Goal: Transaction & Acquisition: Purchase product/service

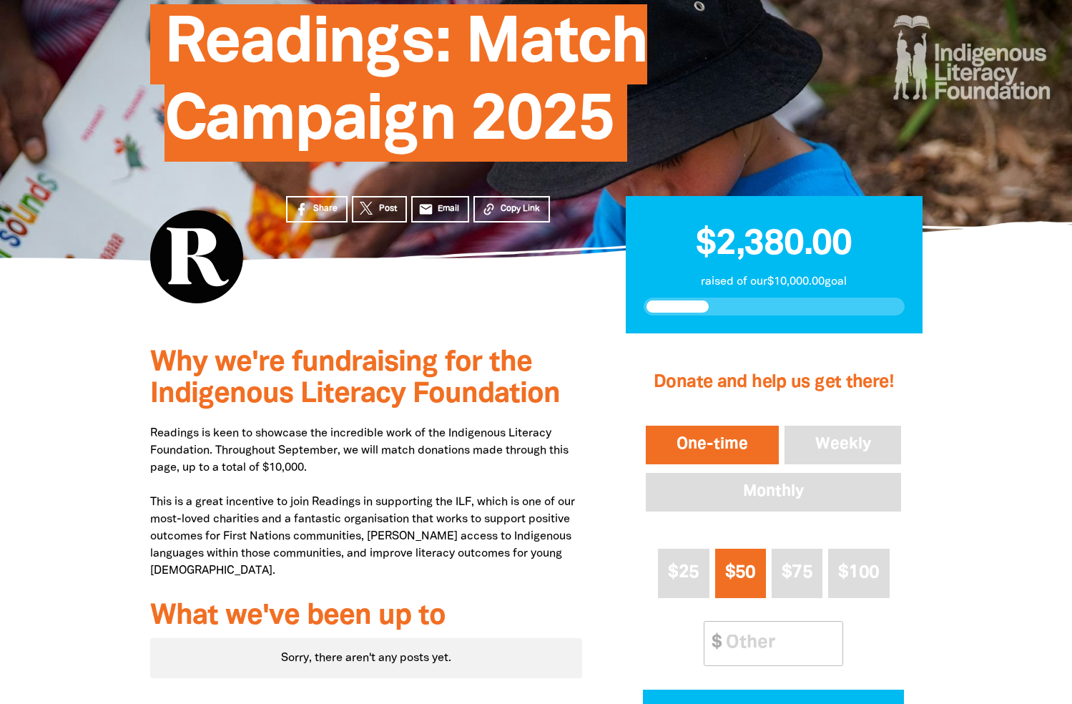
scroll to position [199, 0]
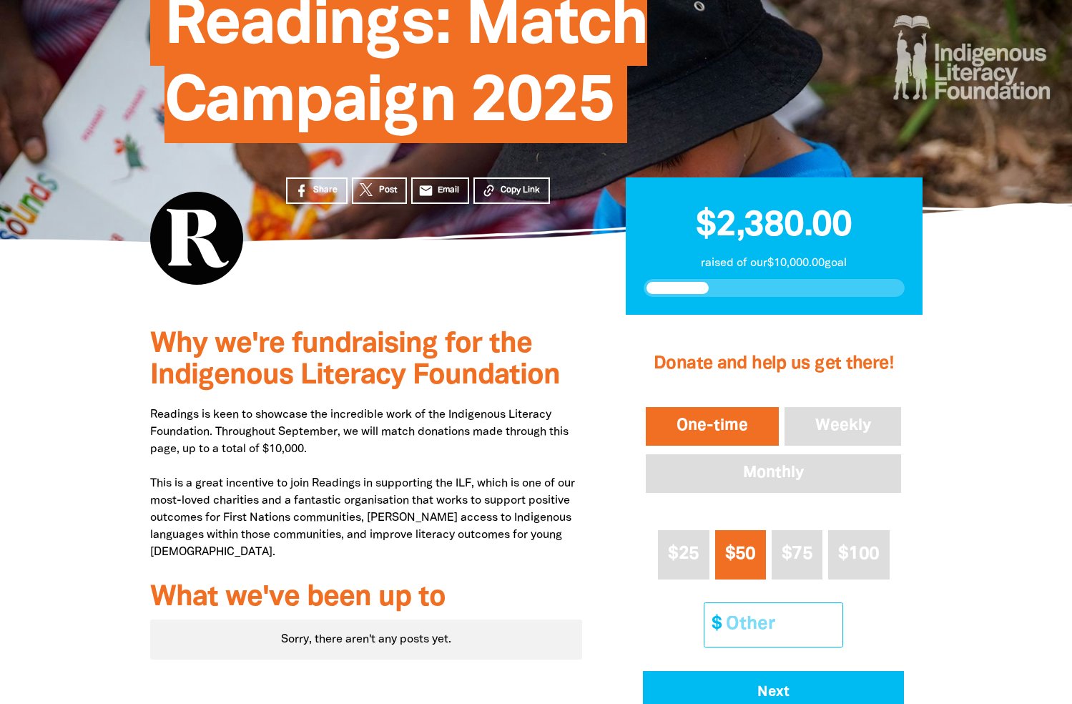
click at [759, 621] on input "Other Amount" at bounding box center [779, 625] width 127 height 44
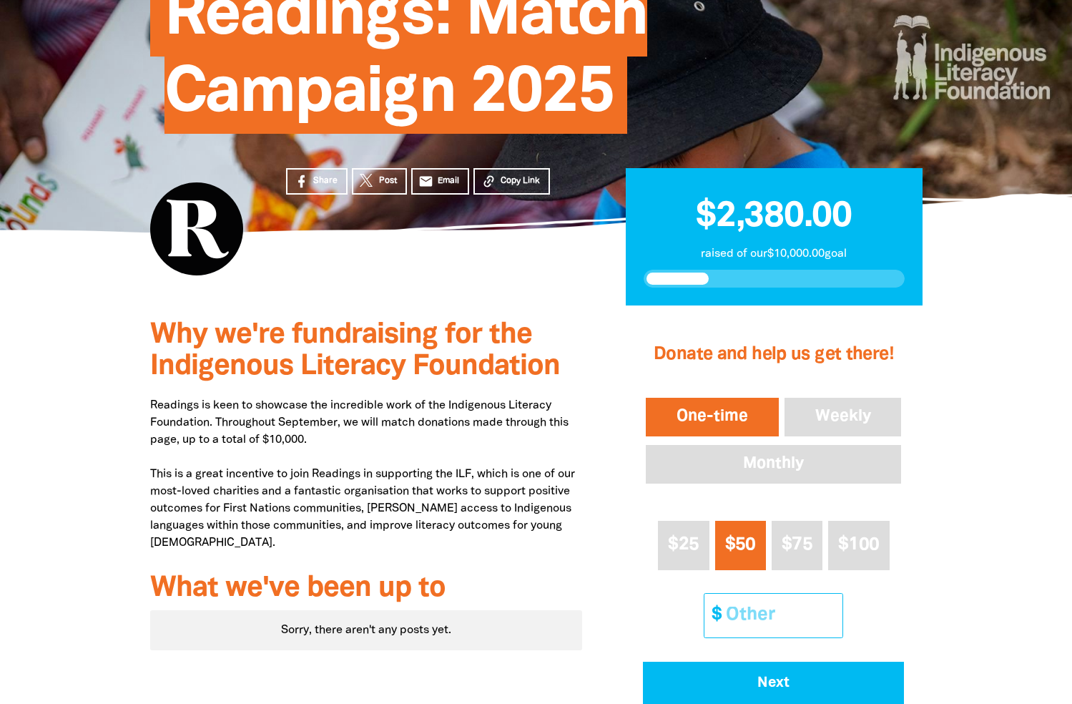
scroll to position [210, 0]
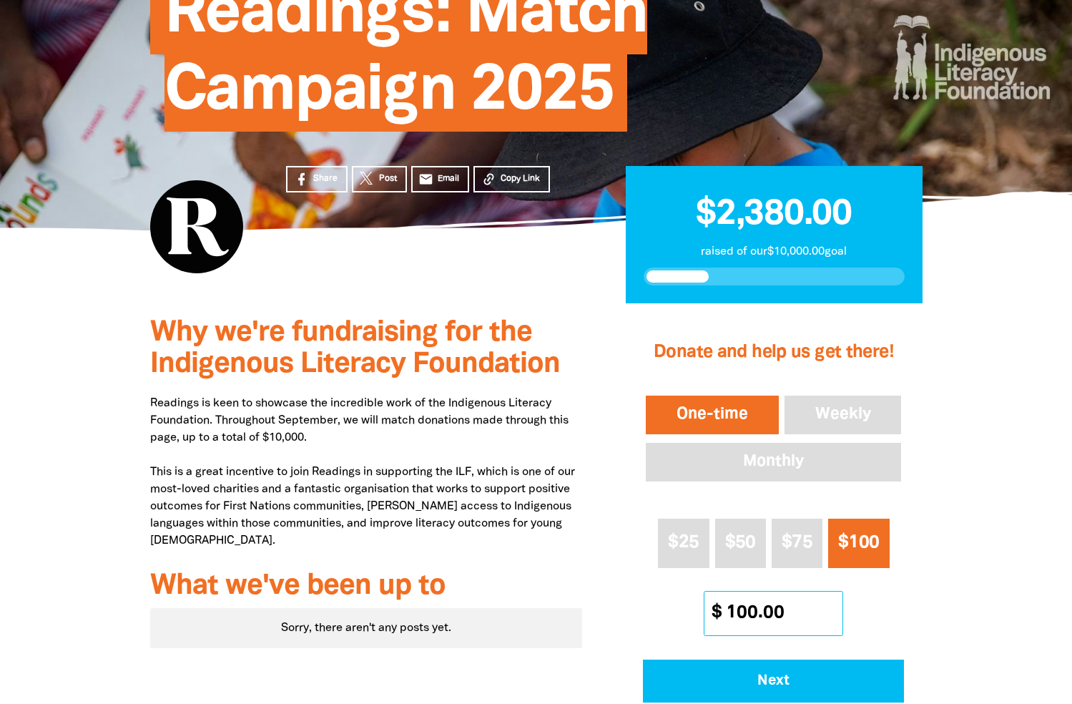
type input "100.00"
click at [850, 539] on span "$100" at bounding box center [858, 542] width 41 height 16
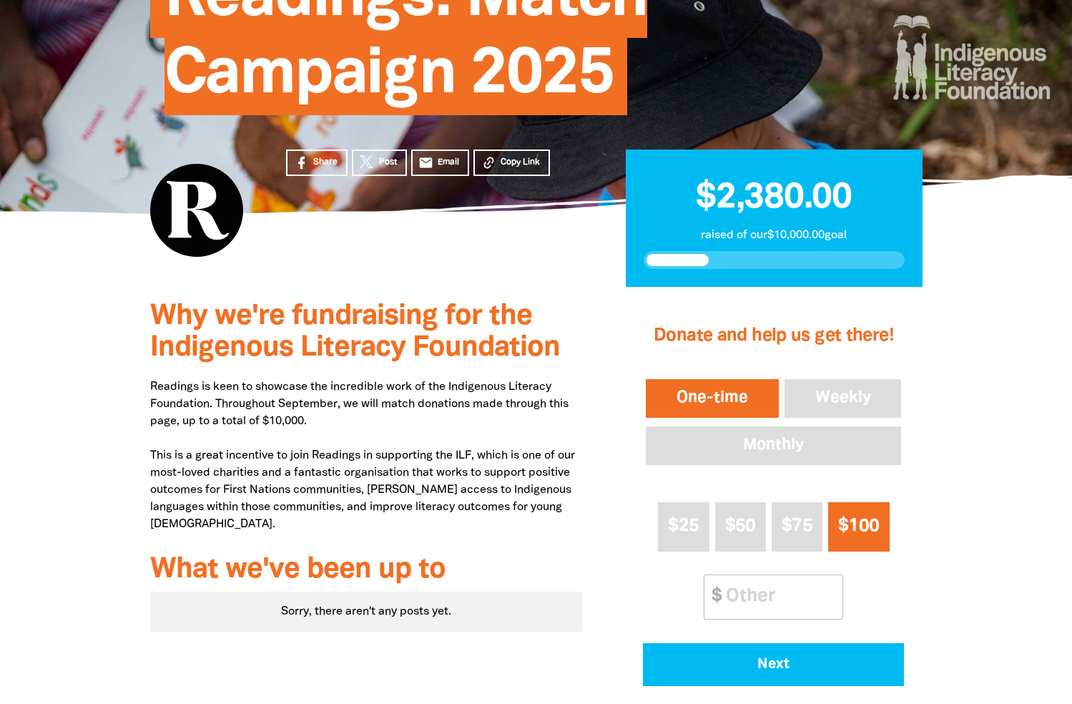
scroll to position [252, 0]
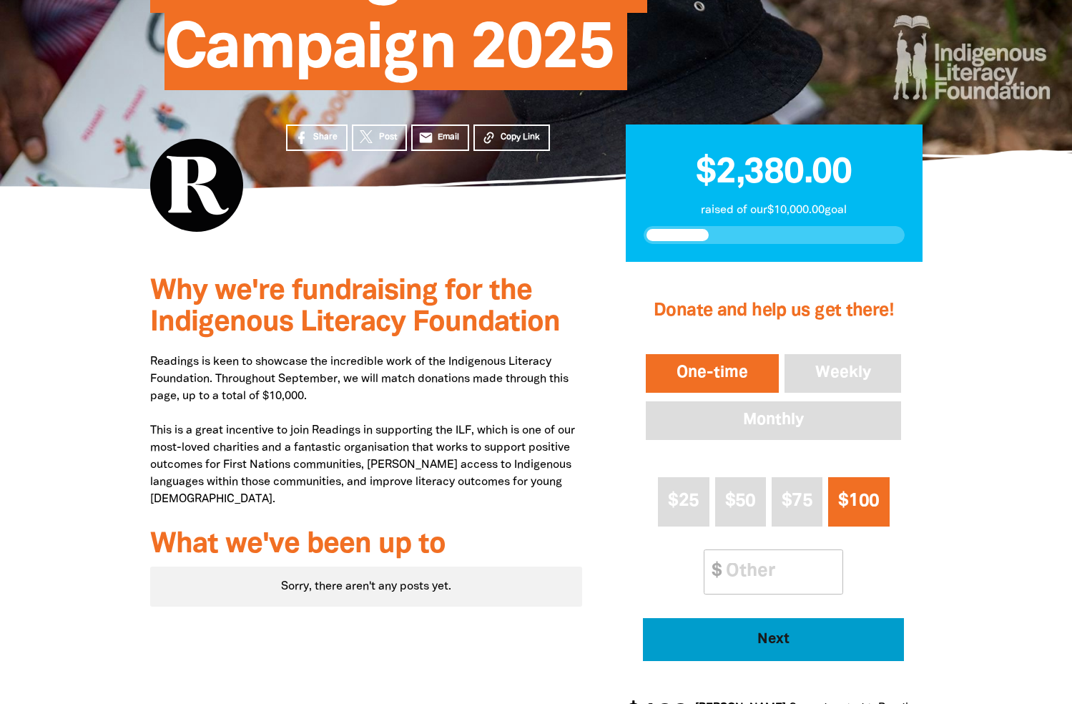
click at [776, 632] on span "Next" at bounding box center [774, 639] width 222 height 14
select select "AU"
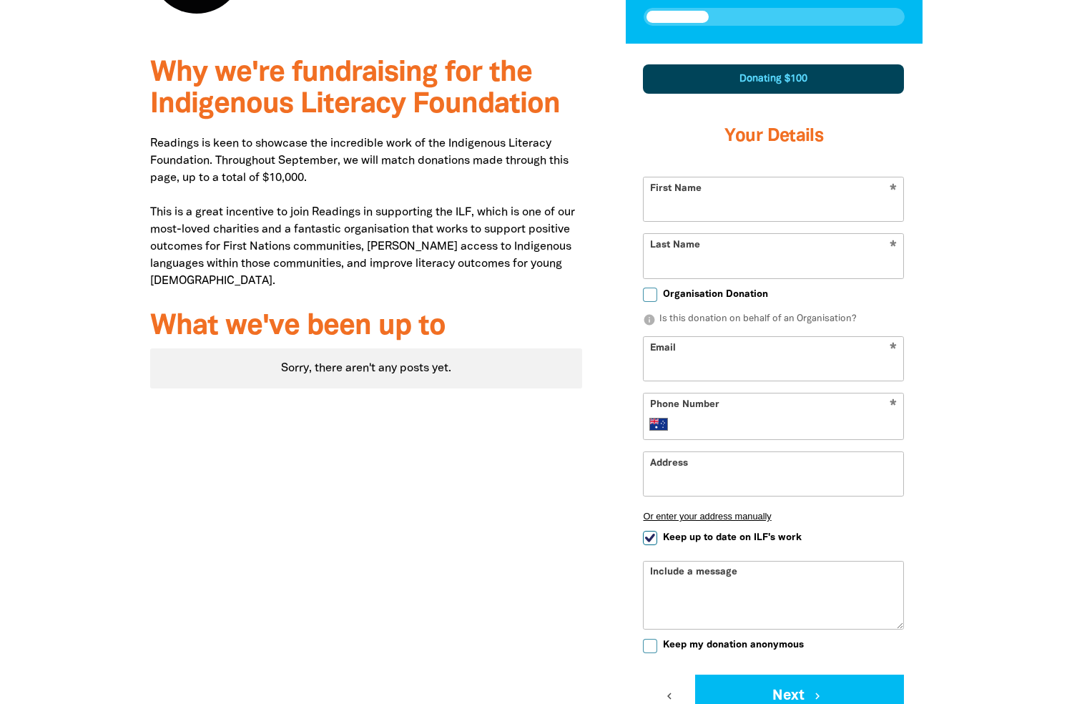
scroll to position [508, 0]
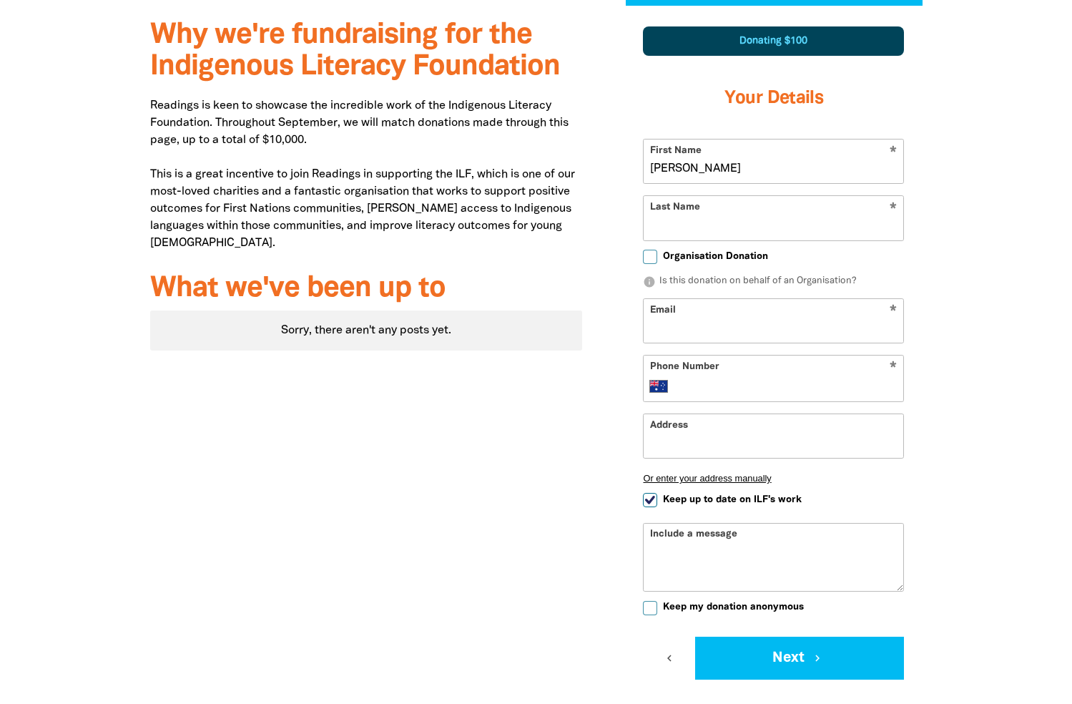
type input "[PERSON_NAME]"
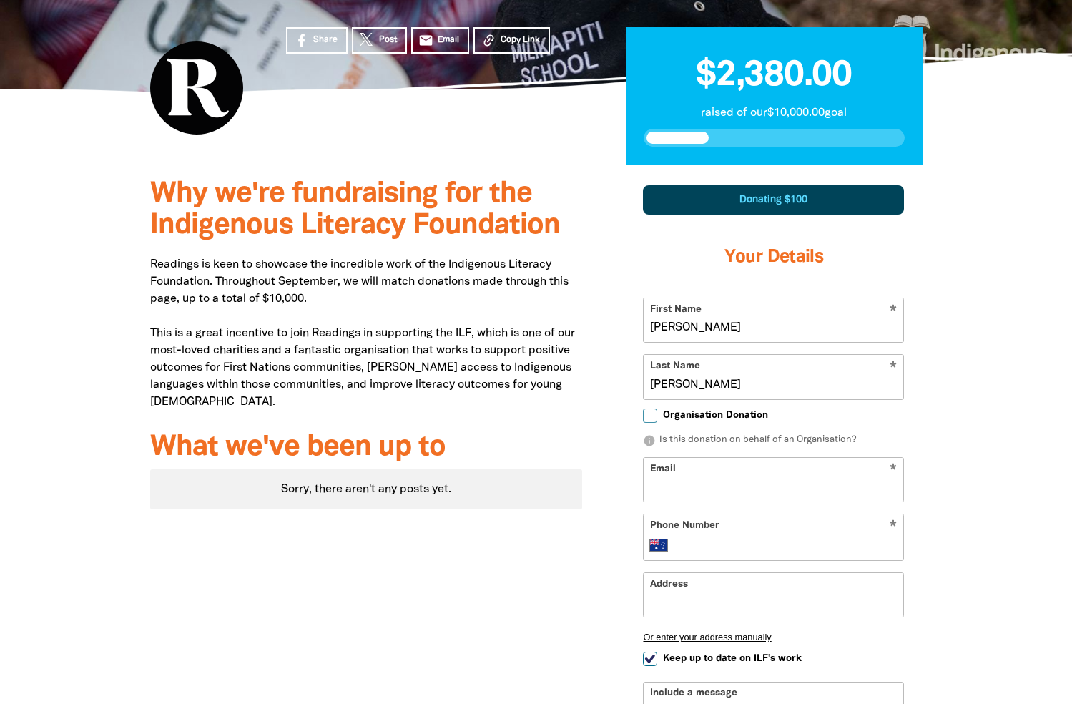
scroll to position [353, 0]
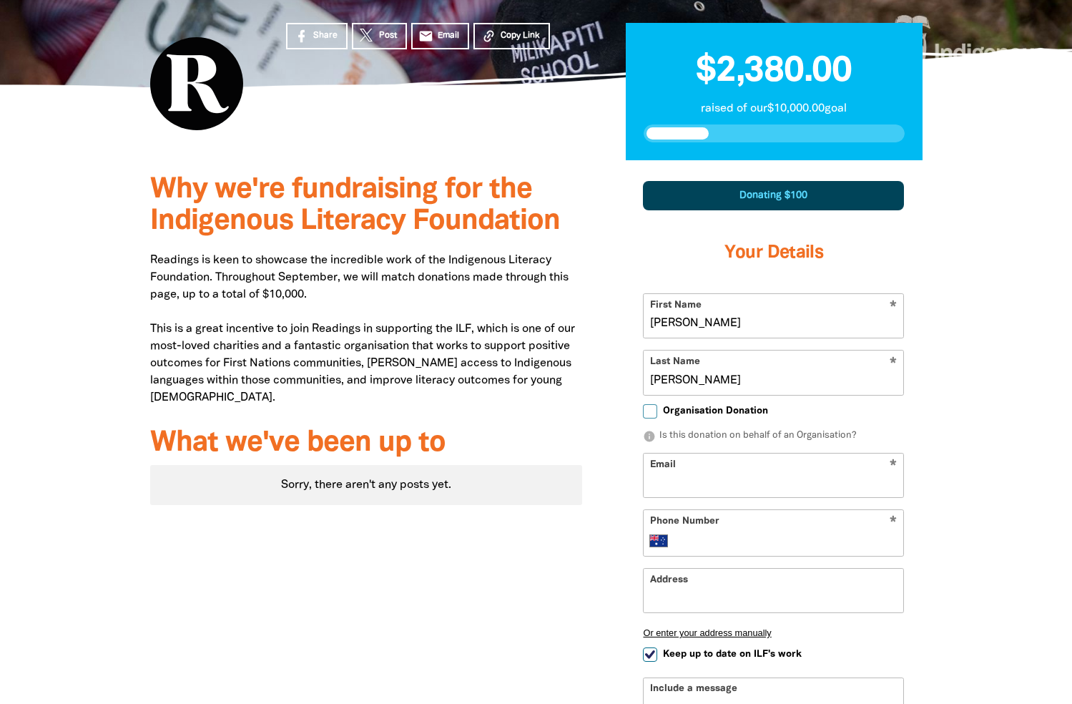
type input "[PERSON_NAME]"
type input "[EMAIL_ADDRESS][DOMAIN_NAME]"
drag, startPoint x: 651, startPoint y: 323, endPoint x: 715, endPoint y: 320, distance: 64.4
click at [715, 320] on input "[PERSON_NAME]" at bounding box center [774, 316] width 260 height 44
type input "[PERSON_NAME]"
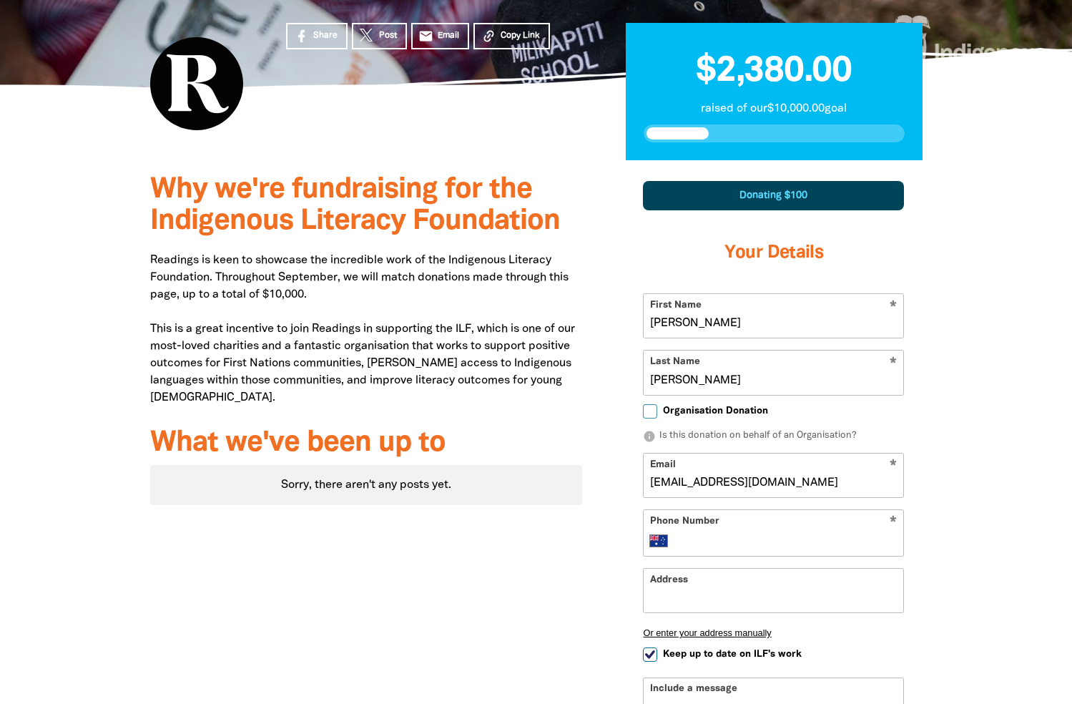
drag, startPoint x: 650, startPoint y: 378, endPoint x: 693, endPoint y: 372, distance: 43.4
click at [693, 372] on input "[PERSON_NAME]" at bounding box center [774, 372] width 260 height 44
type input "h"
type input "[PERSON_NAME]"
click at [978, 406] on div at bounding box center [536, 542] width 1072 height 765
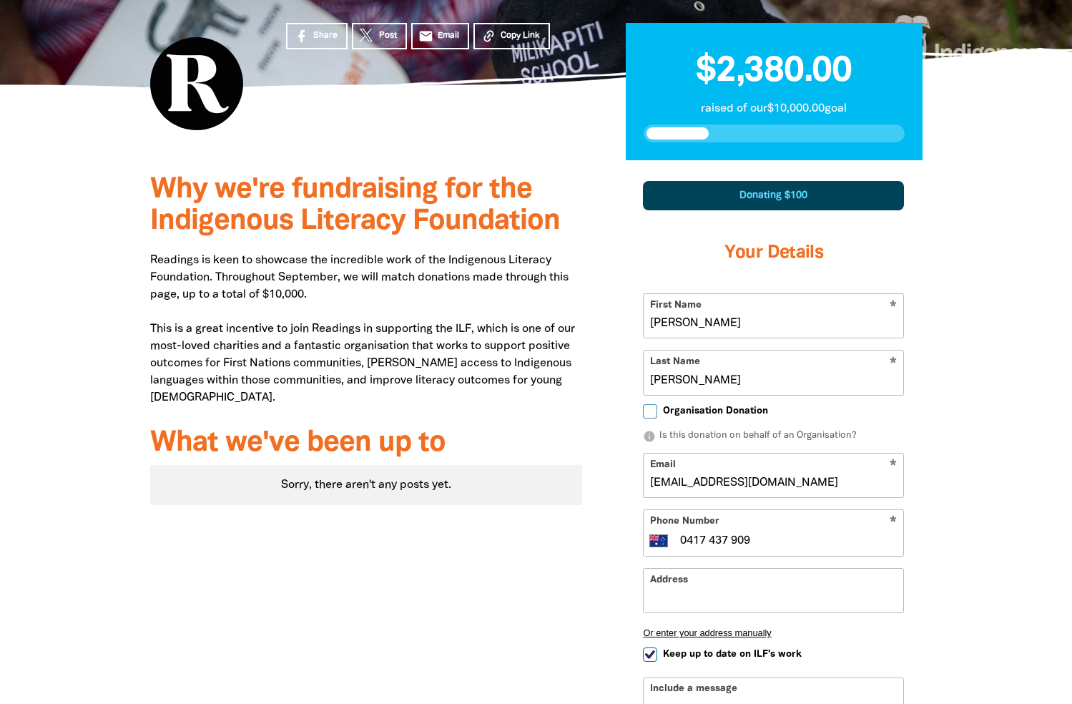
type input "0417 437 909"
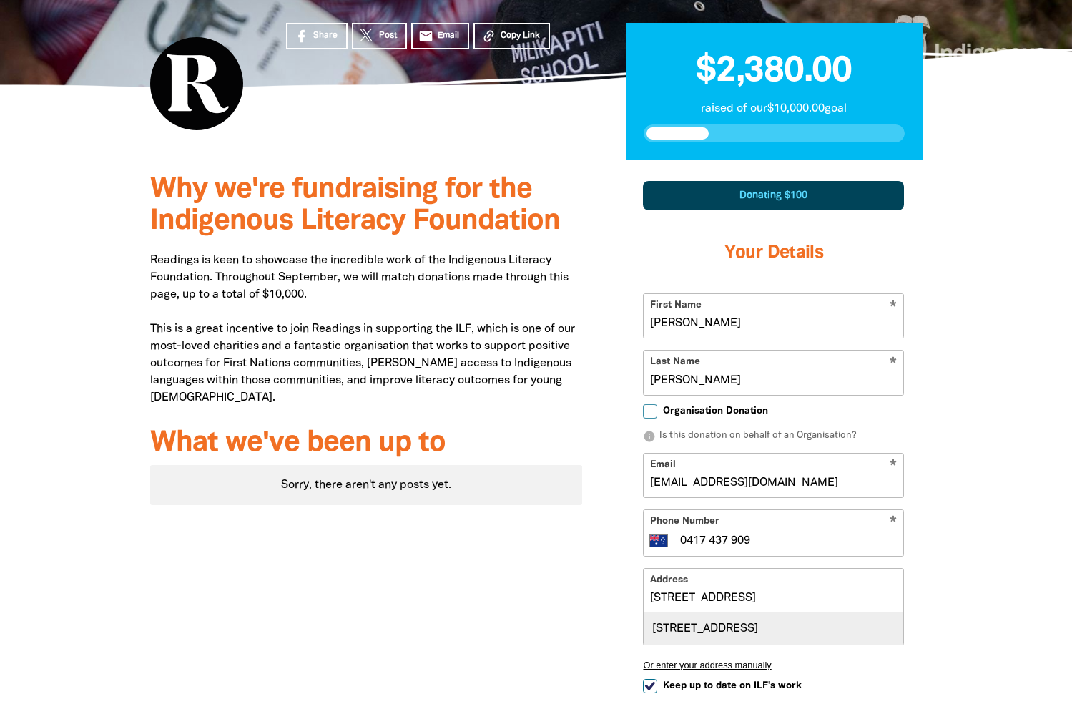
click at [704, 629] on div "[STREET_ADDRESS]" at bounding box center [774, 628] width 260 height 31
type input "[STREET_ADDRESS]"
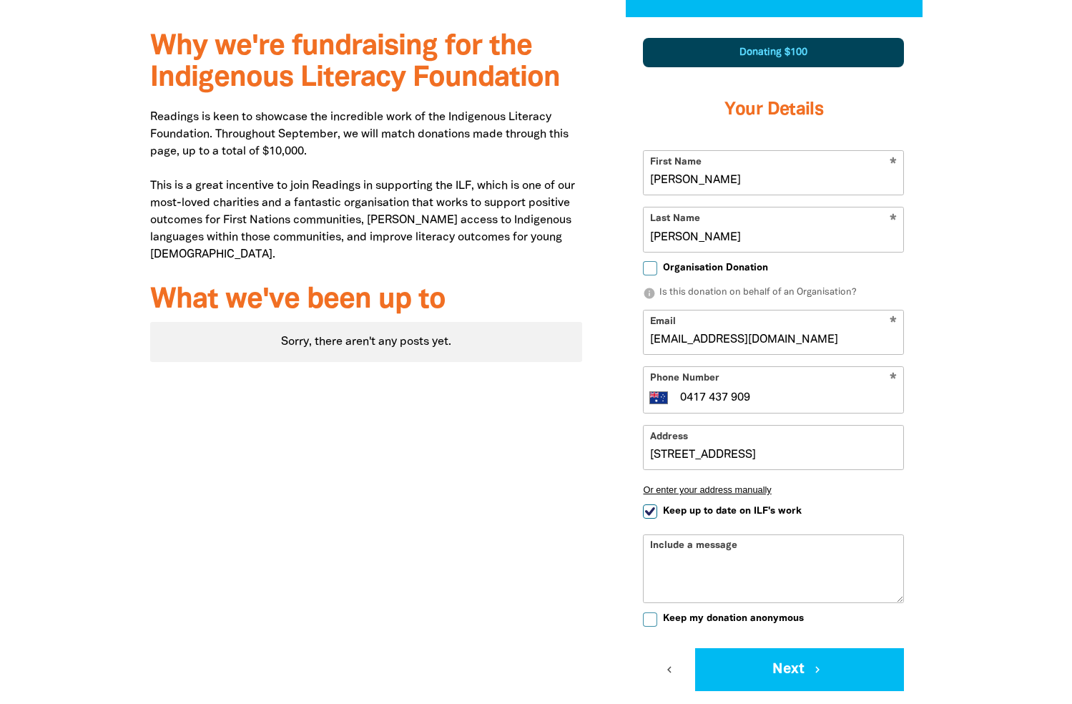
scroll to position [497, 0]
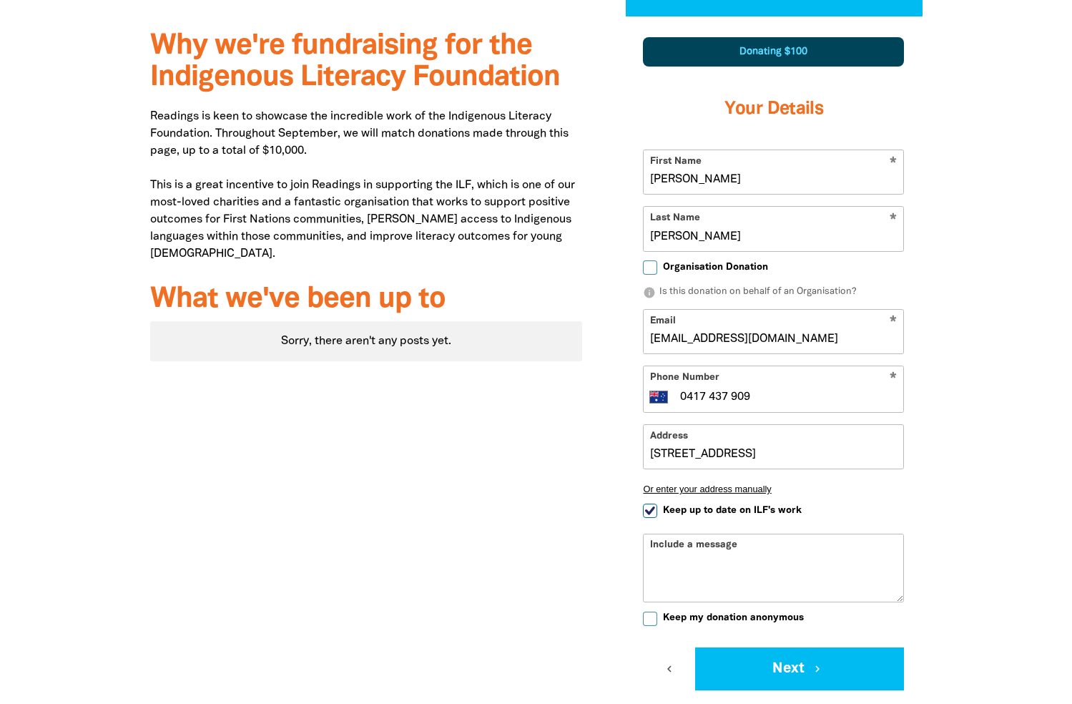
click at [655, 619] on input "Keep my donation anonymous" at bounding box center [650, 618] width 14 height 14
checkbox input "true"
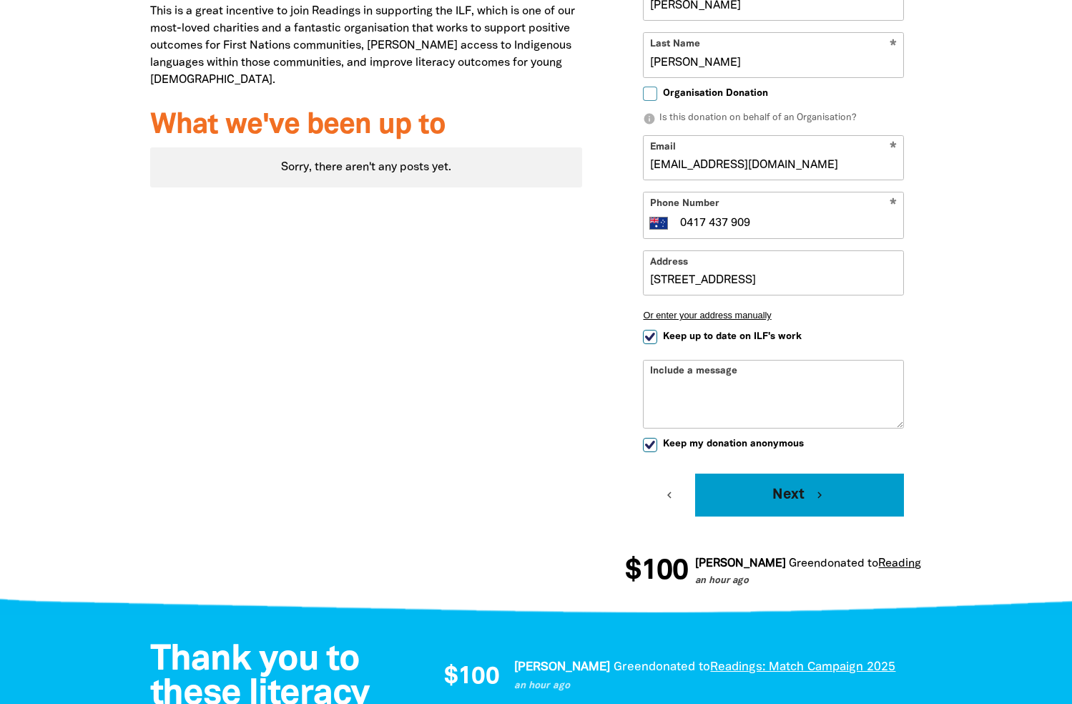
scroll to position [691, 0]
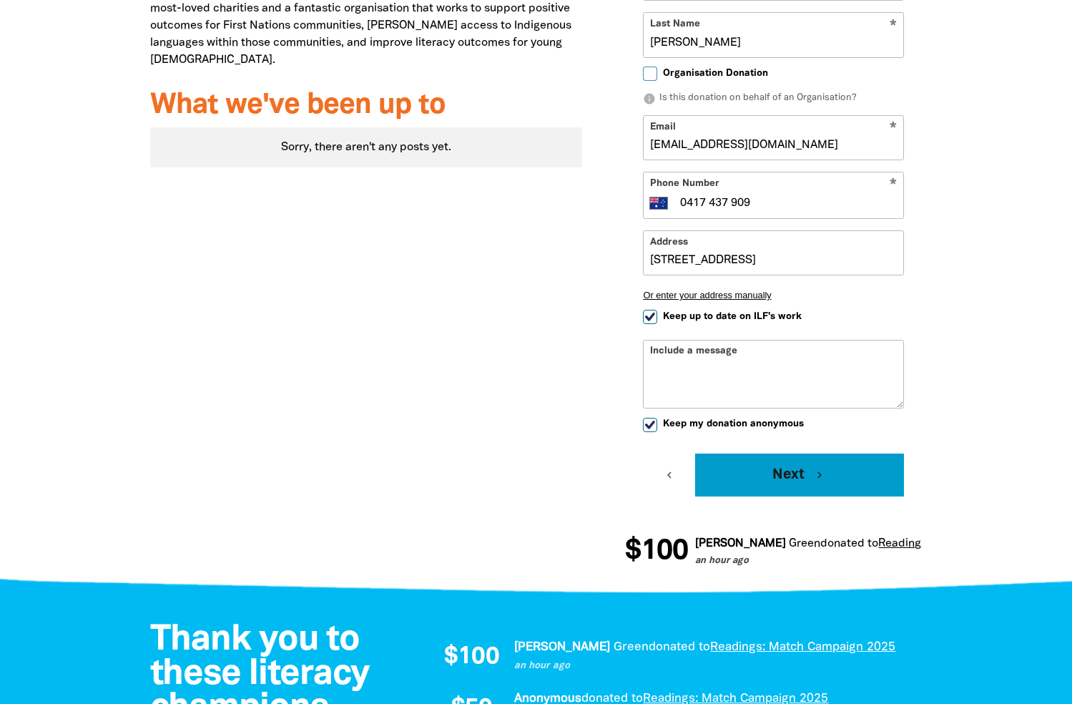
click at [783, 468] on button "Next chevron_right" at bounding box center [799, 474] width 209 height 43
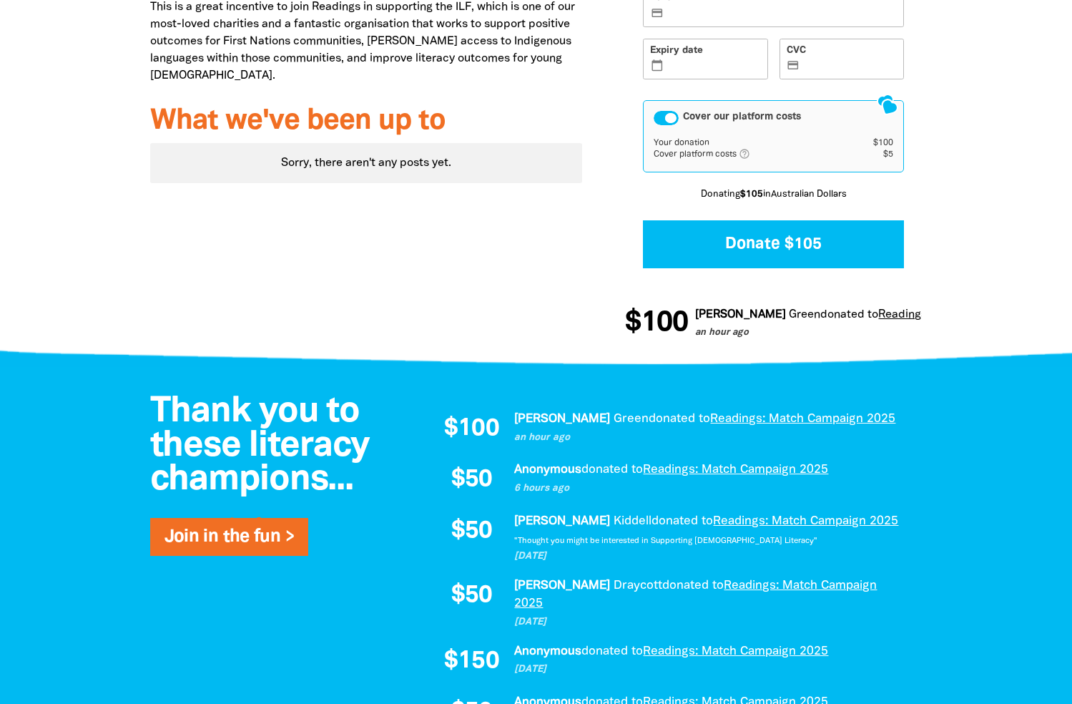
scroll to position [387, 0]
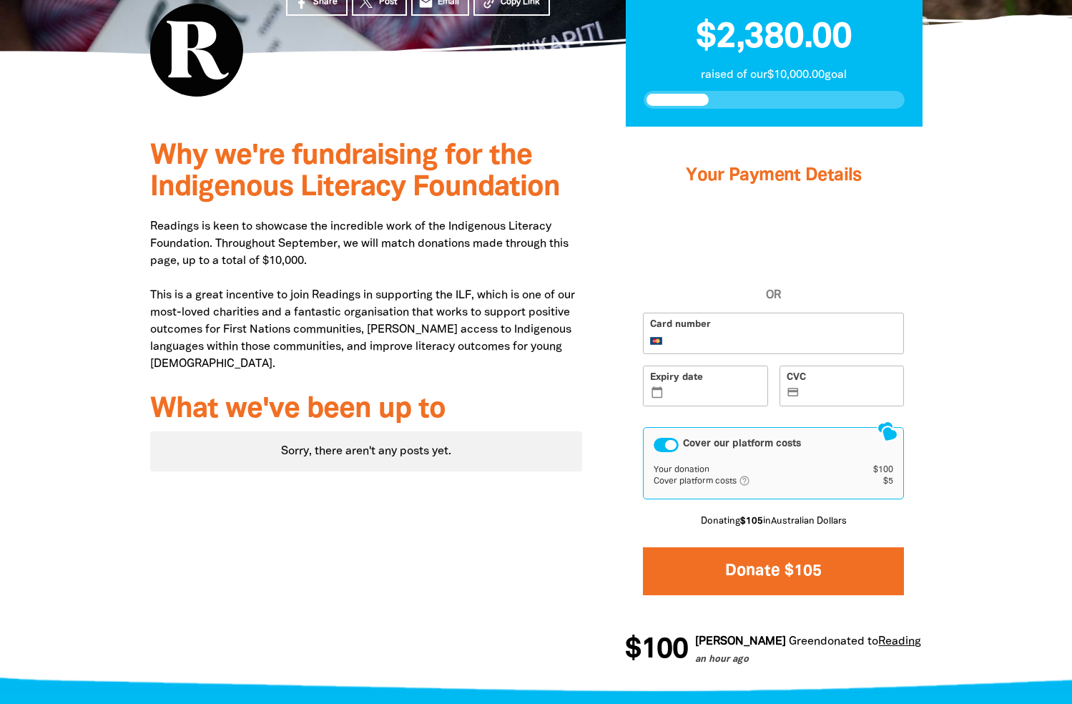
click at [787, 564] on button "Donate $105" at bounding box center [773, 571] width 261 height 48
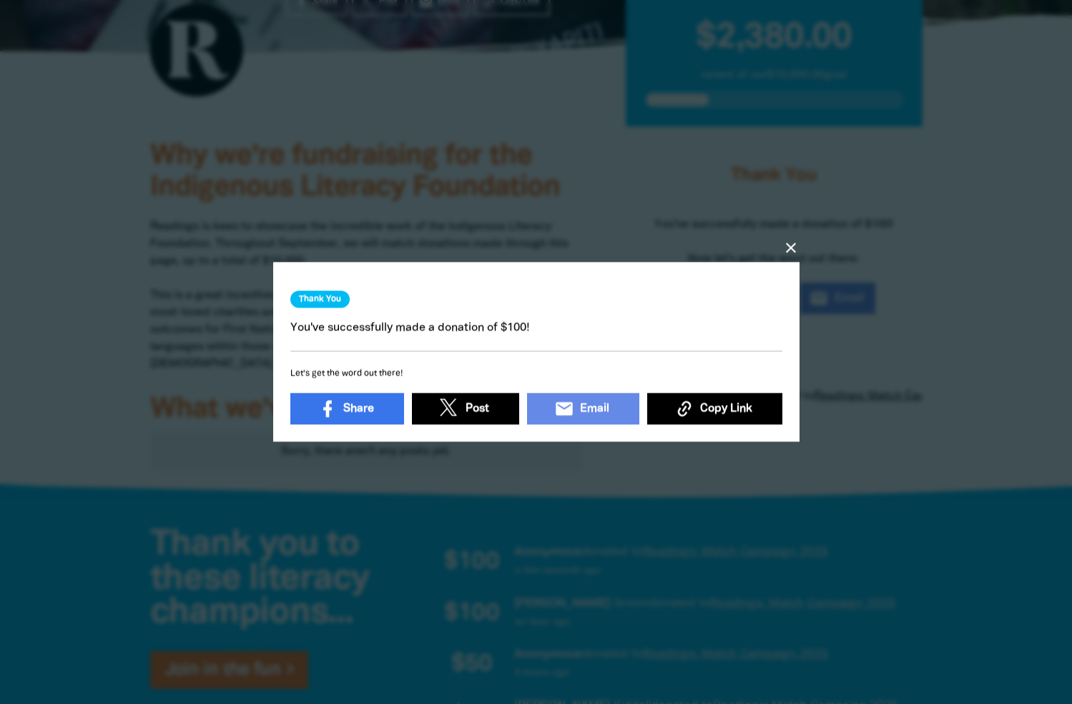
click at [790, 244] on icon "close" at bounding box center [790, 248] width 17 height 17
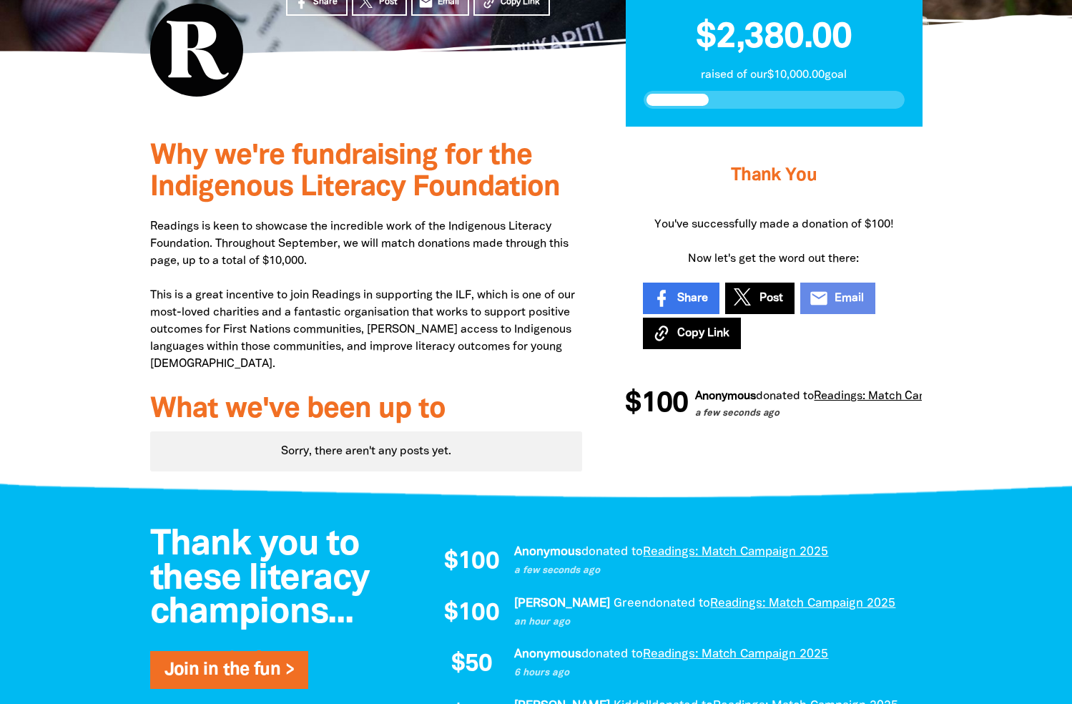
scroll to position [388, 0]
